Goal: Task Accomplishment & Management: Use online tool/utility

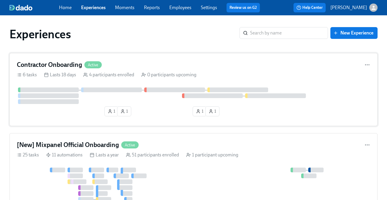
click at [177, 66] on div "Contractor Onboarding Active" at bounding box center [193, 64] width 353 height 9
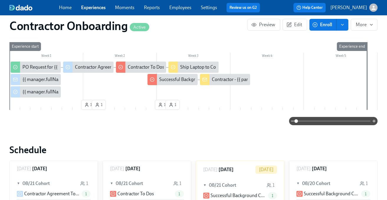
scroll to position [155, 0]
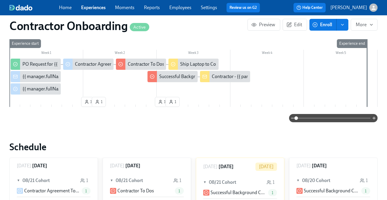
click at [222, 78] on div "Contractor - {{ participant.fullName }}- {{ participant.startDate | dddd MMMM D…" at bounding box center [301, 76] width 179 height 6
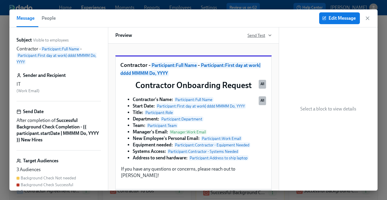
click at [250, 36] on span "Send Test" at bounding box center [259, 35] width 24 height 6
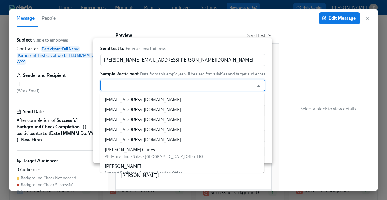
click at [154, 86] on input "text" at bounding box center [177, 86] width 148 height 12
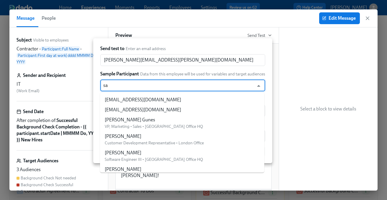
type input "sam"
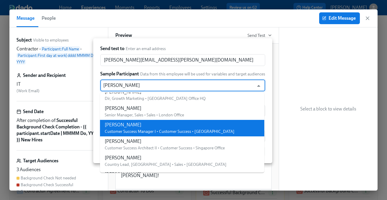
scroll to position [57, 0]
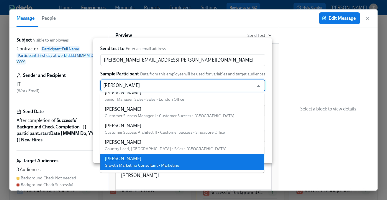
click at [143, 160] on div "Sam Stern" at bounding box center [142, 159] width 75 height 6
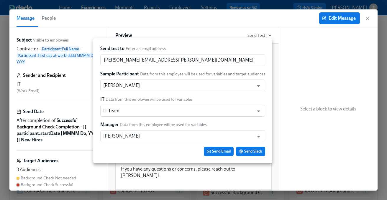
click at [175, 175] on div at bounding box center [193, 100] width 387 height 200
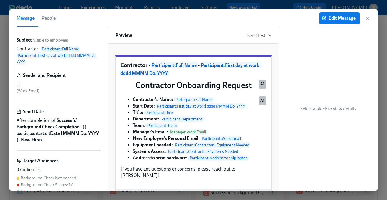
click at [124, 34] on h6 "Preview" at bounding box center [123, 35] width 17 height 6
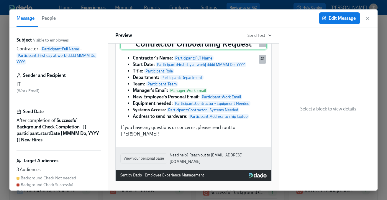
scroll to position [0, 0]
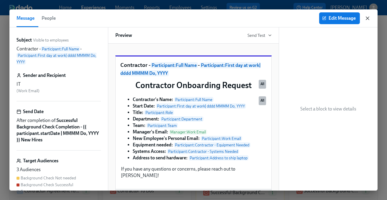
click at [367, 19] on icon "button" at bounding box center [367, 18] width 6 height 6
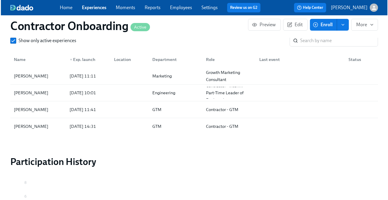
scroll to position [486, 0]
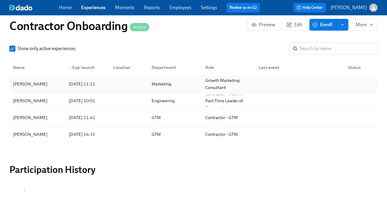
click at [41, 86] on div "Sam Stern" at bounding box center [37, 84] width 53 height 12
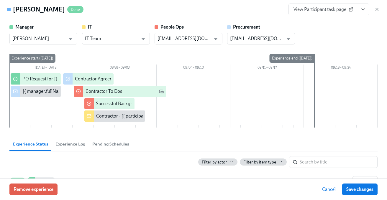
click at [42, 93] on div "{{ manager.fullName }} has submitted a PO request for their contractor" at bounding box center [93, 91] width 142 height 6
click at [35, 91] on div "{{ manager.fullName }} has submitted a PO request for their contractor" at bounding box center [93, 91] width 142 height 6
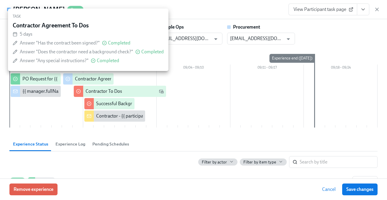
click at [97, 81] on div "Contractor Agreement To Dos" at bounding box center [105, 79] width 60 height 6
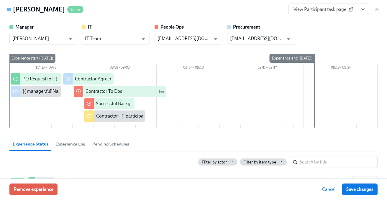
click at [362, 10] on icon "View task page" at bounding box center [362, 9] width 3 height 1
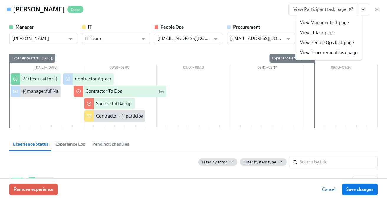
click at [328, 42] on link "View People Ops task page" at bounding box center [327, 42] width 54 height 6
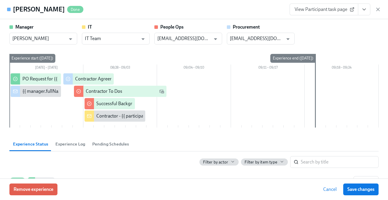
scroll to position [0, 371]
